Goal: Navigation & Orientation: Find specific page/section

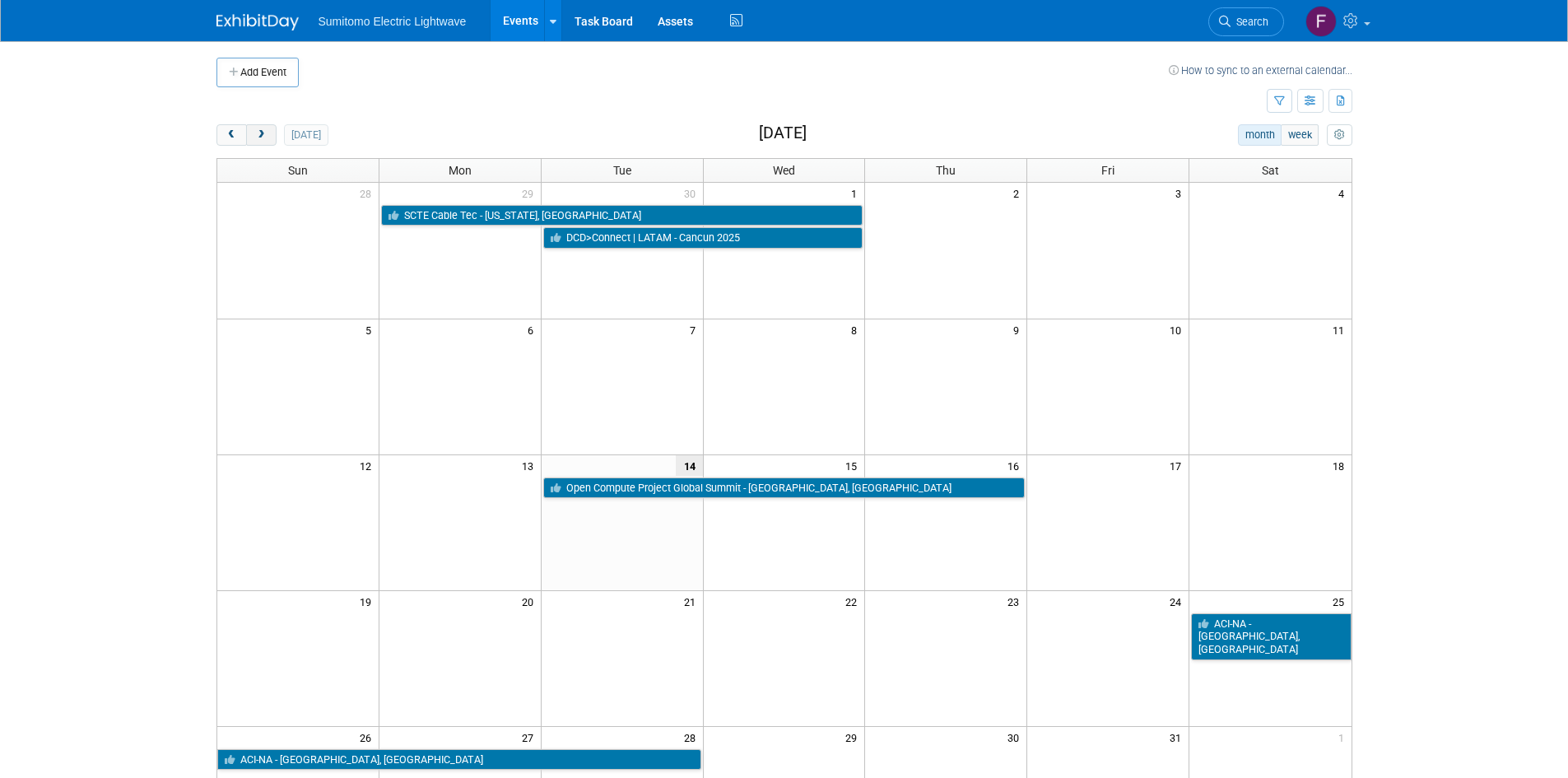
click at [262, 132] on span "next" at bounding box center [261, 136] width 12 height 10
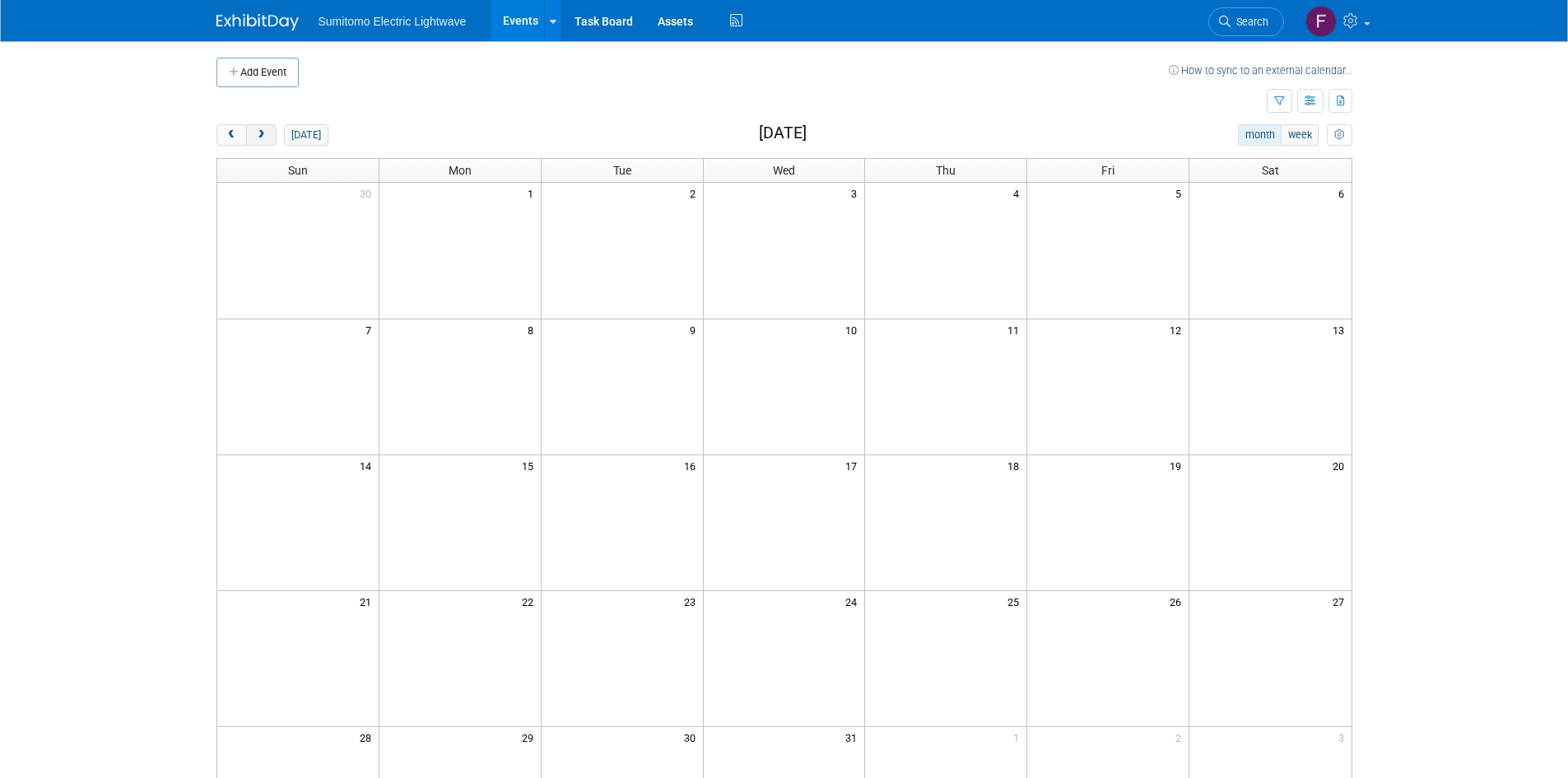
click at [262, 132] on span "next" at bounding box center [261, 136] width 12 height 10
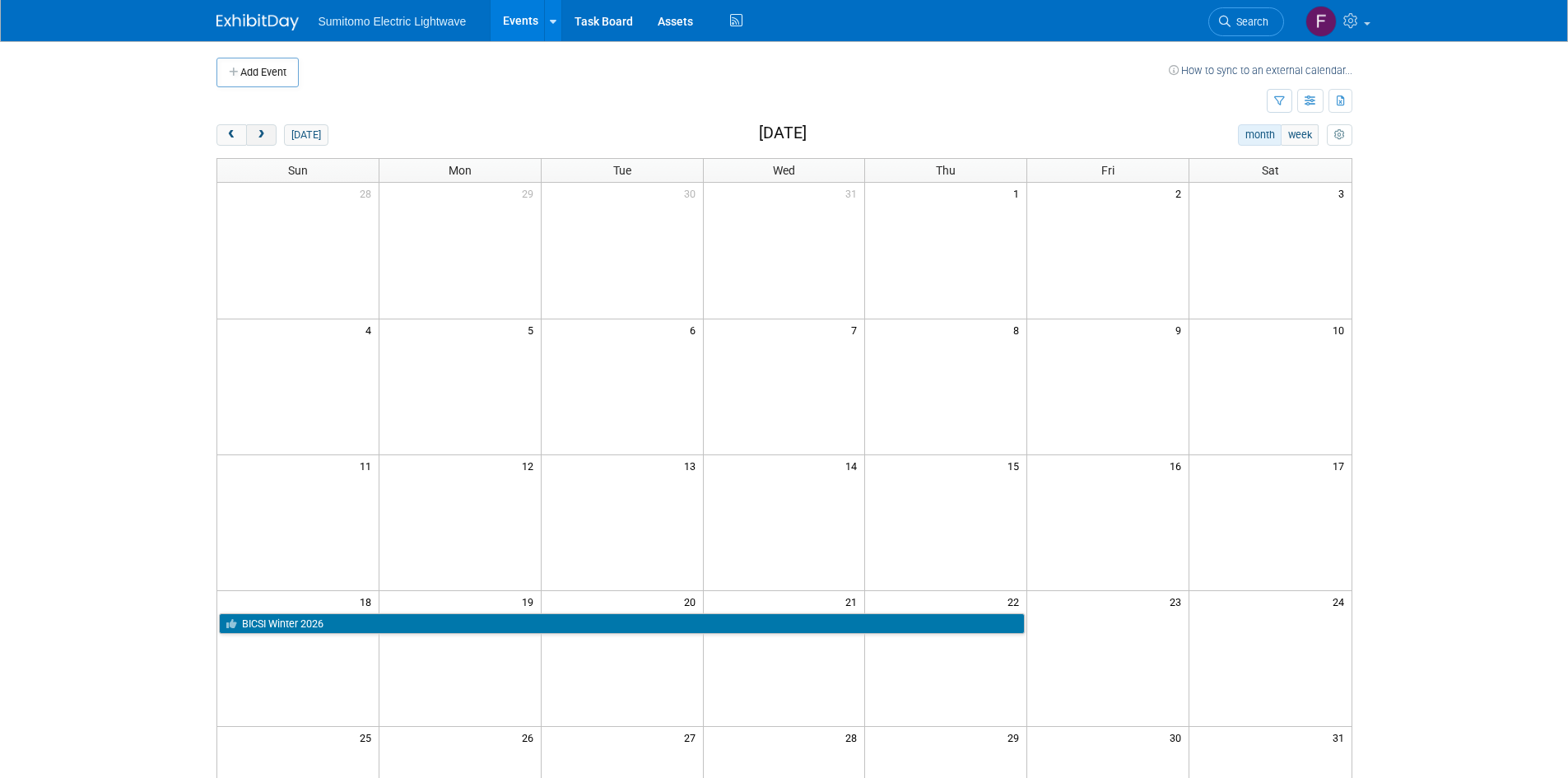
click at [262, 132] on span "next" at bounding box center [261, 136] width 12 height 10
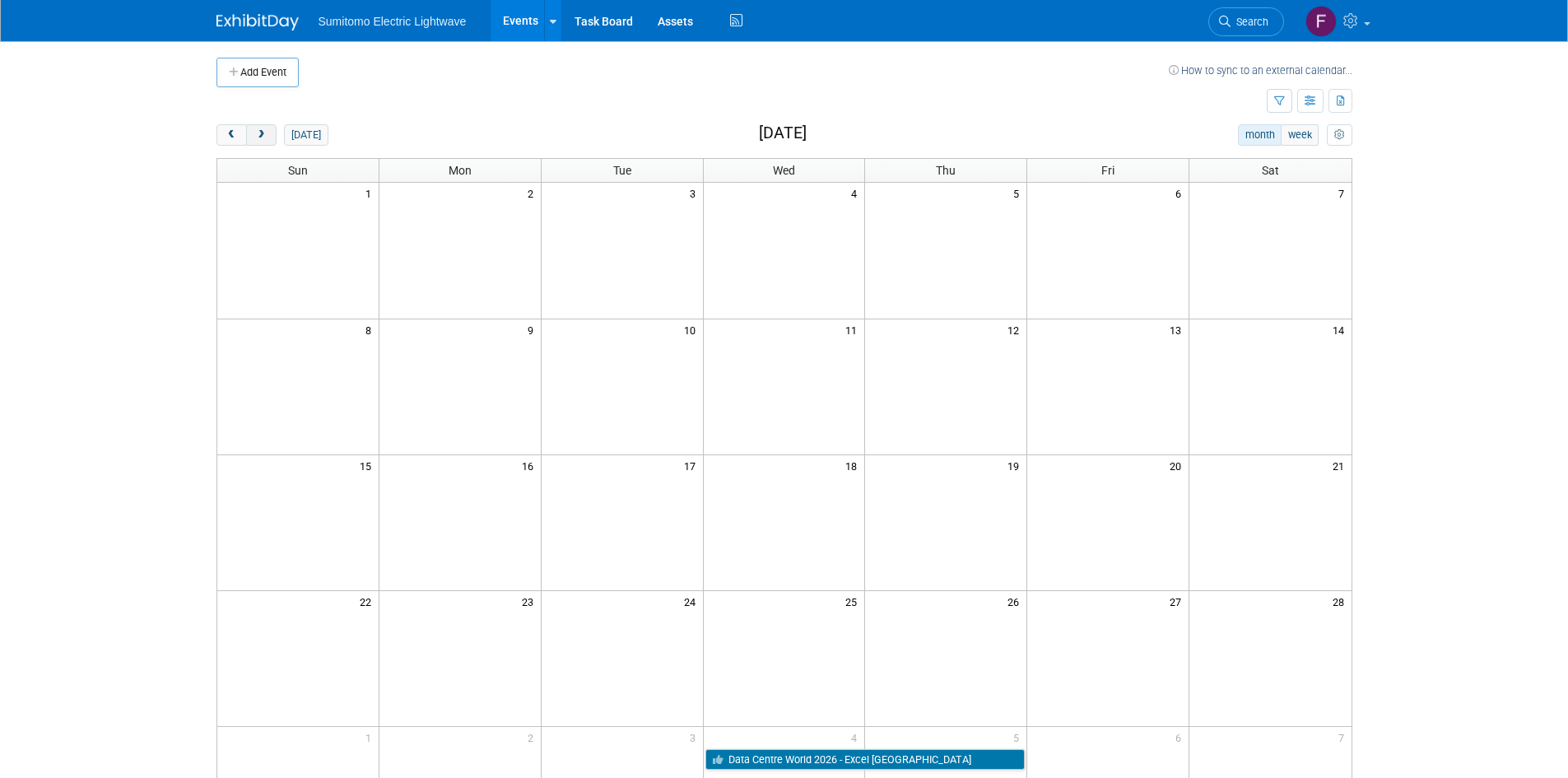
click at [262, 132] on span "next" at bounding box center [261, 136] width 12 height 10
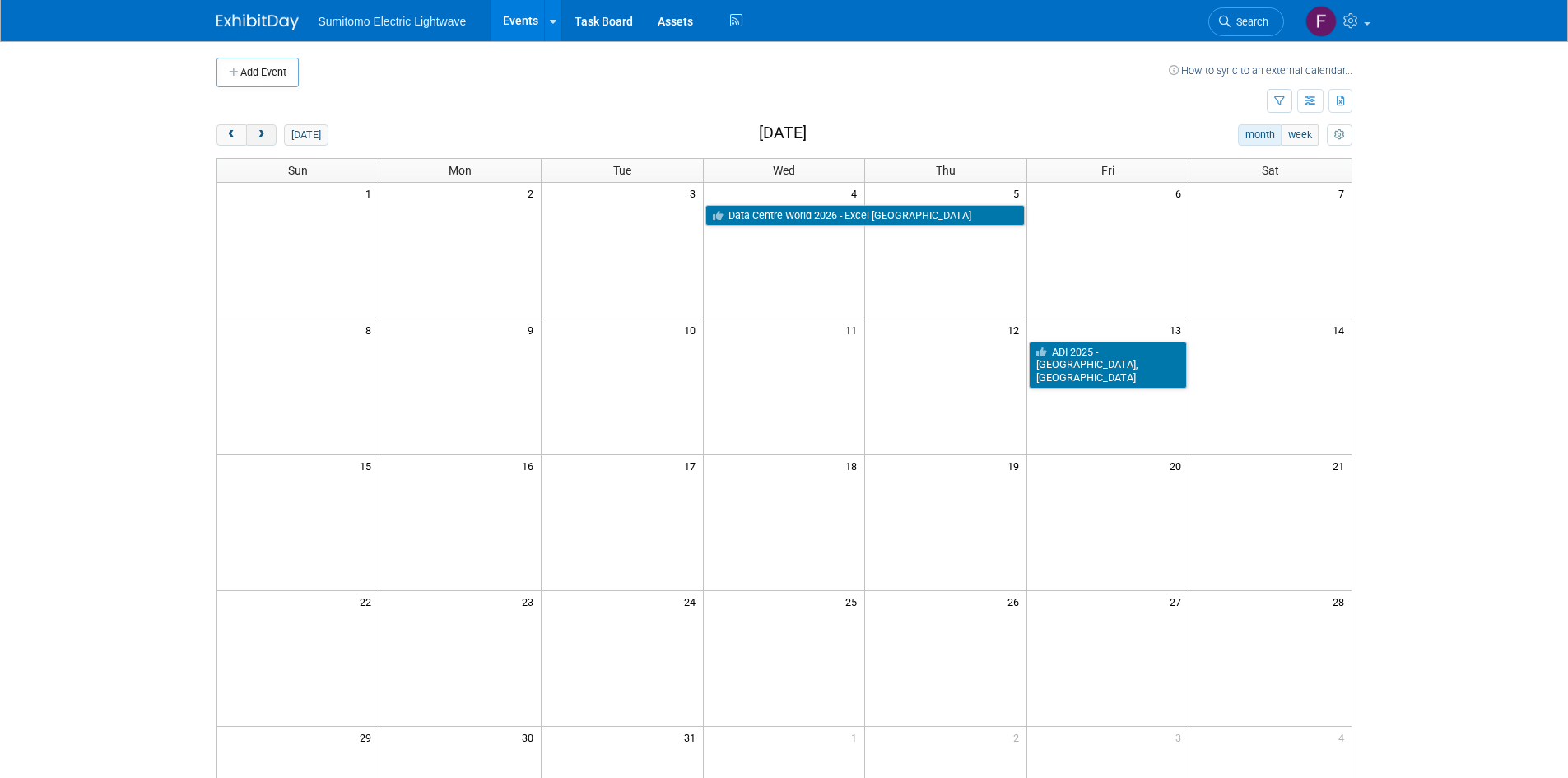
click at [262, 131] on span "next" at bounding box center [261, 136] width 12 height 10
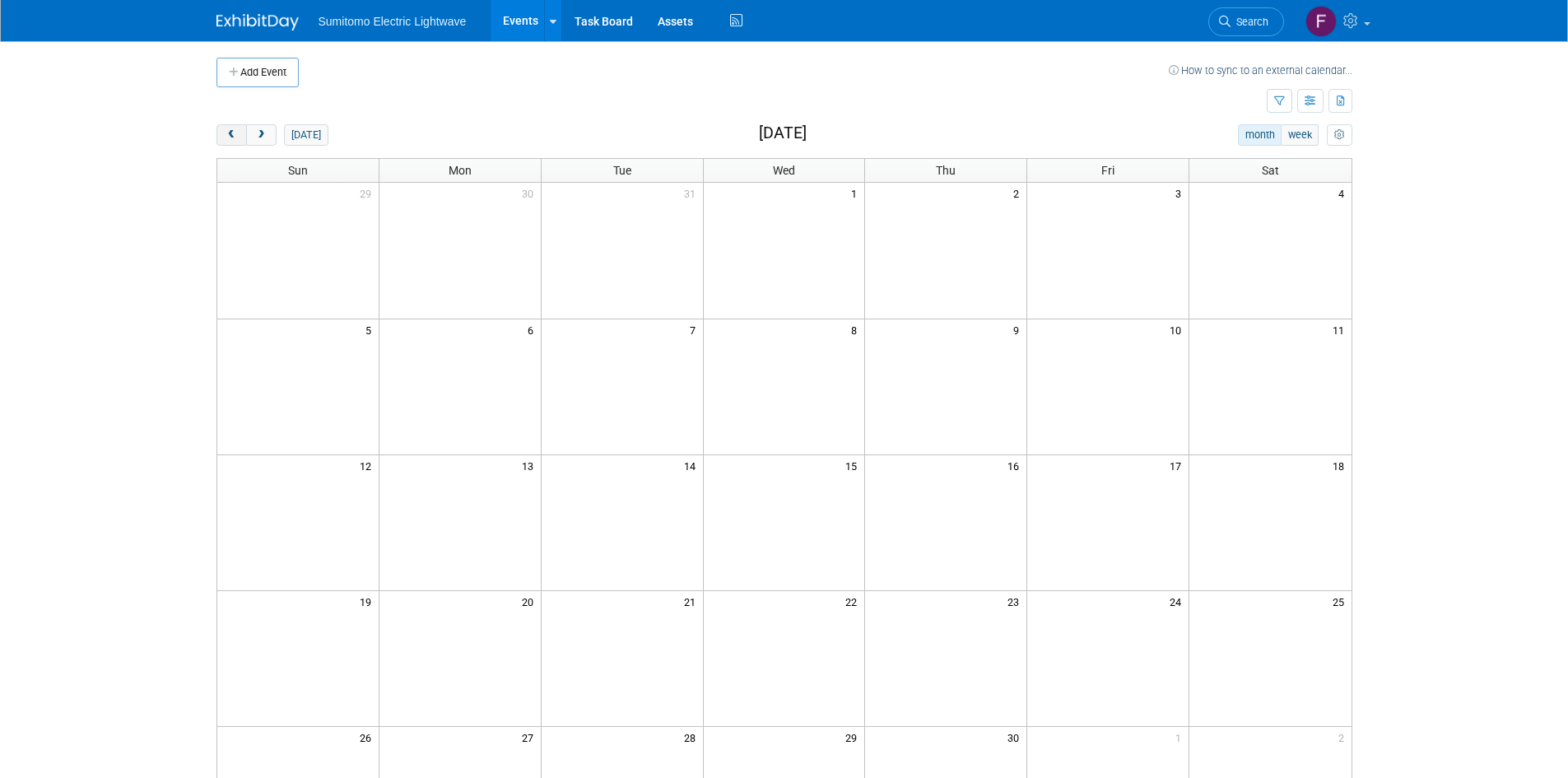
click at [221, 132] on button "prev" at bounding box center [232, 135] width 31 height 21
